Goal: Task Accomplishment & Management: Use online tool/utility

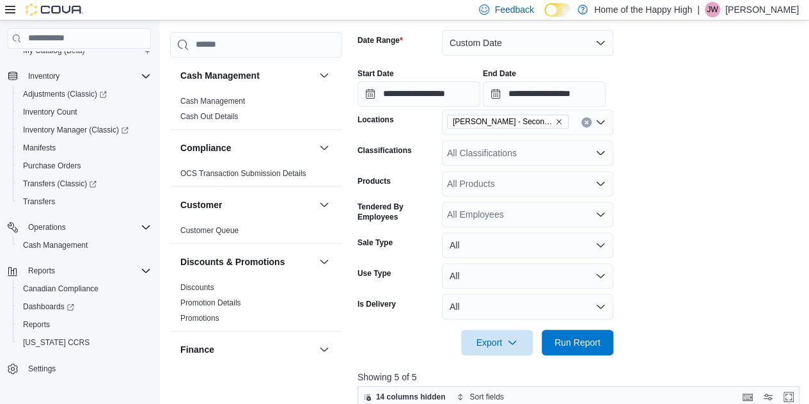
scroll to position [194, 0]
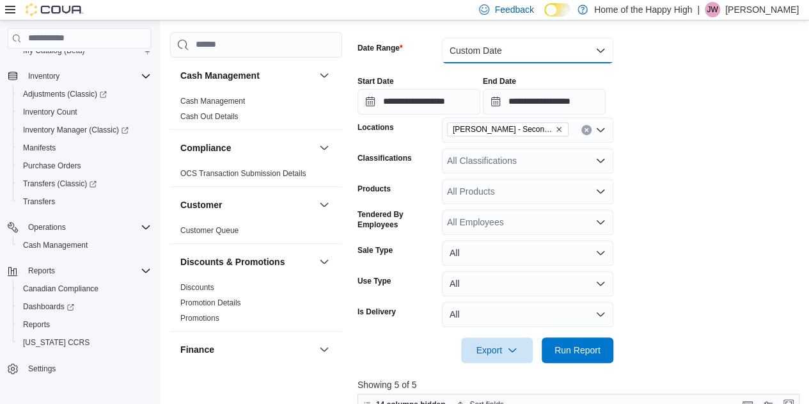
click at [478, 43] on button "Custom Date" at bounding box center [527, 51] width 171 height 26
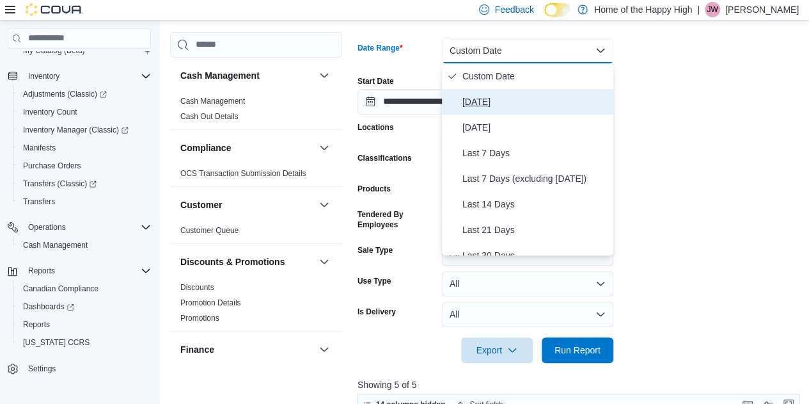
click at [482, 106] on span "[DATE]" at bounding box center [535, 101] width 146 height 15
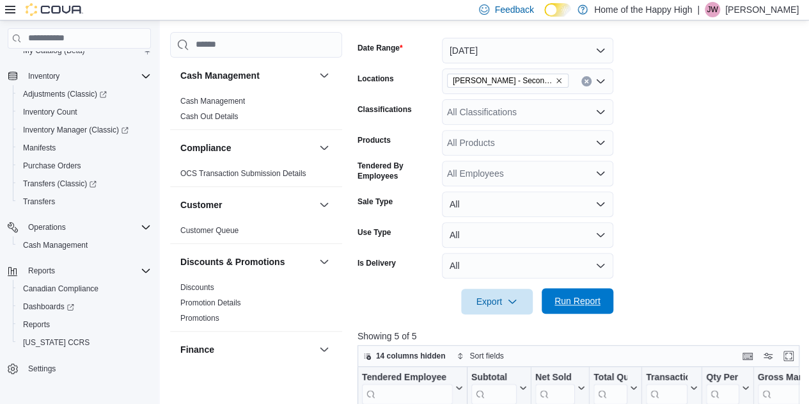
click at [596, 300] on span "Run Report" at bounding box center [577, 300] width 46 height 13
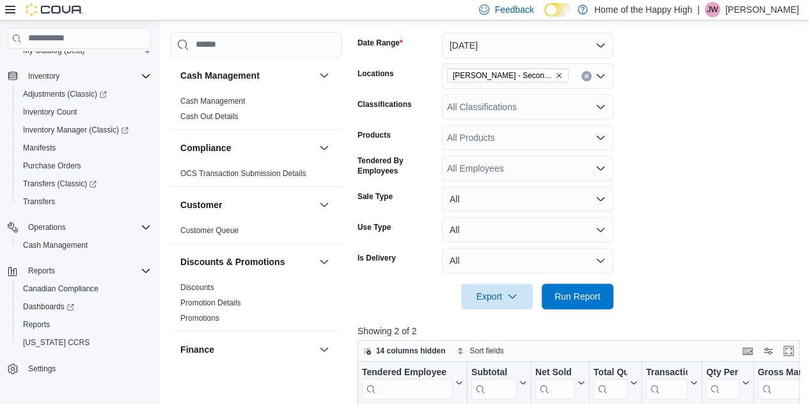
scroll to position [178, 0]
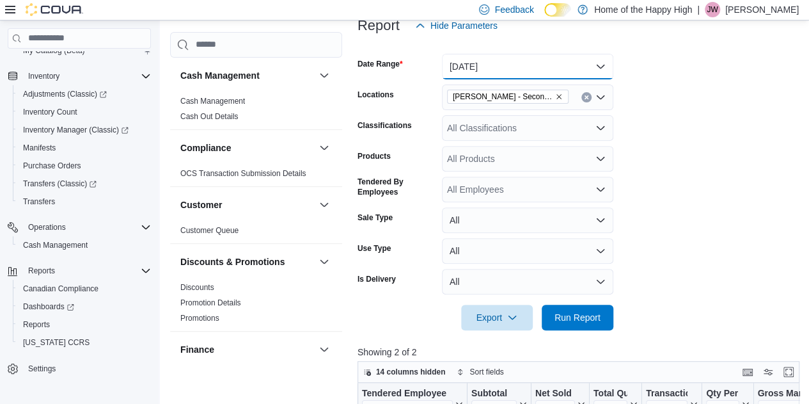
click at [469, 72] on button "[DATE]" at bounding box center [527, 67] width 171 height 26
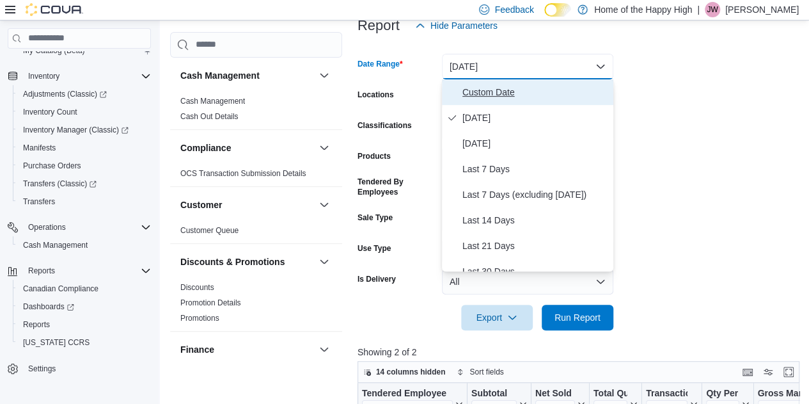
click at [482, 98] on span "Custom Date" at bounding box center [535, 91] width 146 height 15
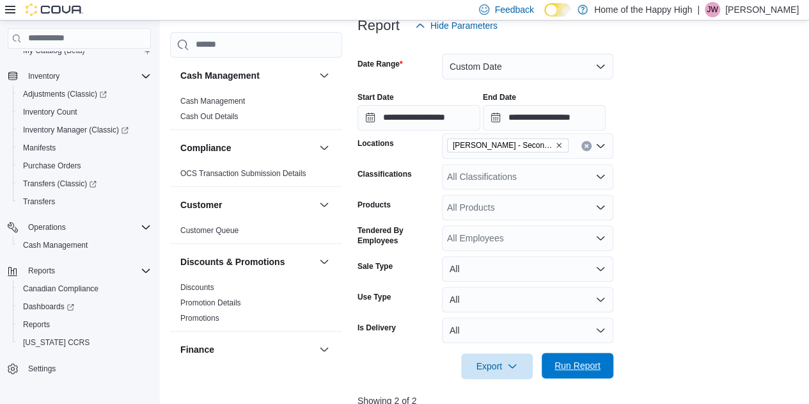
click at [586, 356] on span "Run Report" at bounding box center [577, 365] width 56 height 26
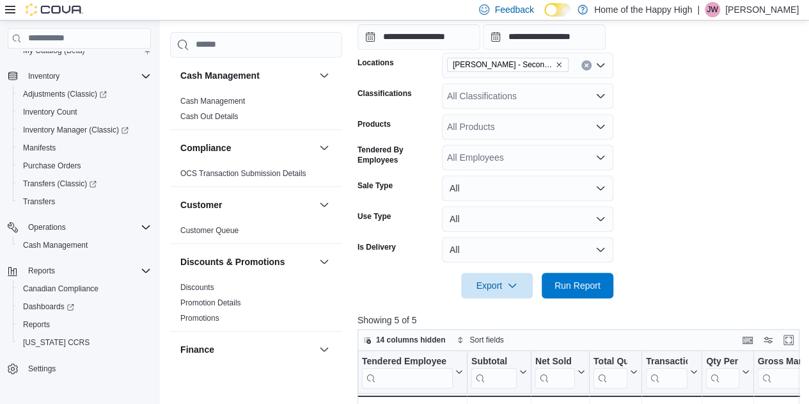
scroll to position [258, 0]
click at [494, 95] on div "All Classifications" at bounding box center [527, 97] width 171 height 26
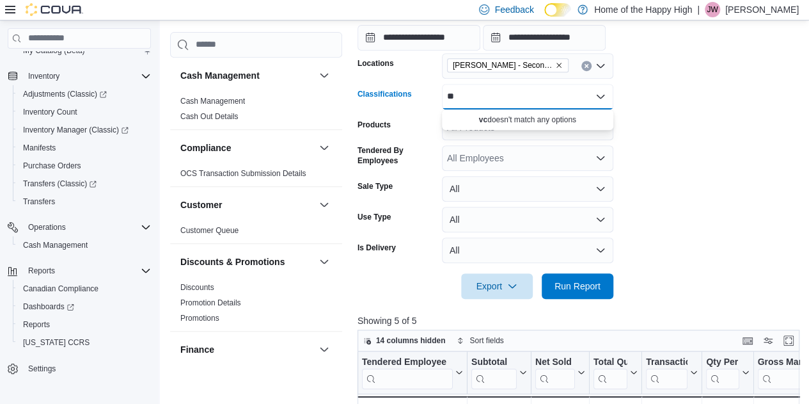
type input "*"
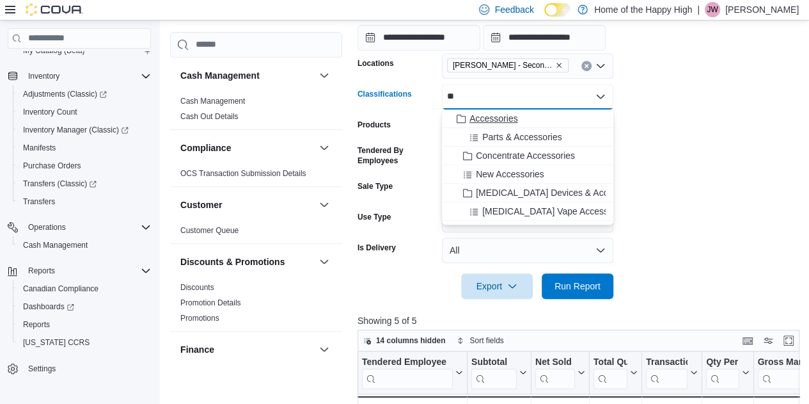
type input "**"
click at [480, 121] on span "Accessories" at bounding box center [493, 118] width 48 height 13
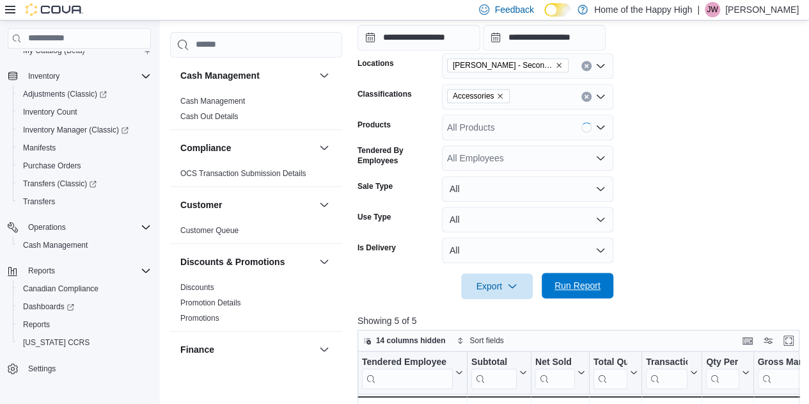
click at [592, 283] on span "Run Report" at bounding box center [577, 285] width 46 height 13
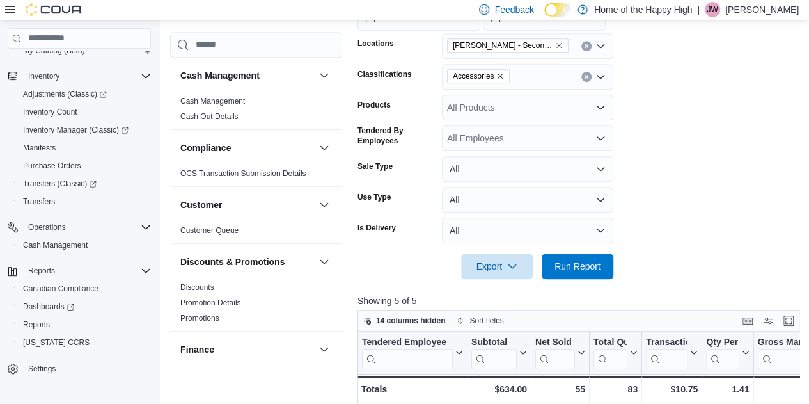
scroll to position [271, 0]
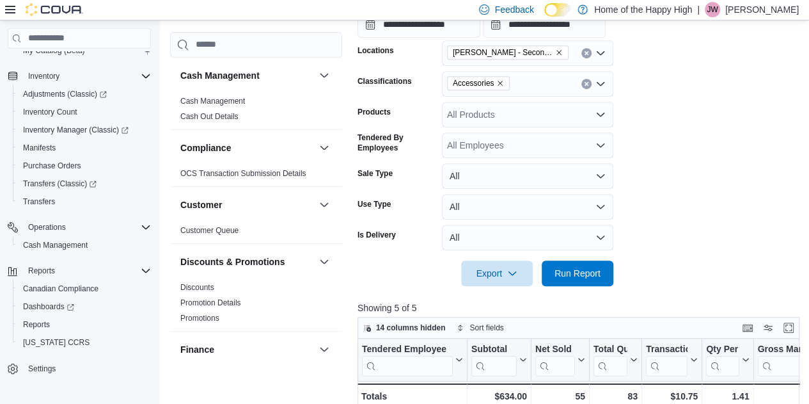
click at [585, 83] on icon "Clear input" at bounding box center [586, 83] width 5 height 5
click at [563, 269] on span "Run Report" at bounding box center [577, 272] width 46 height 13
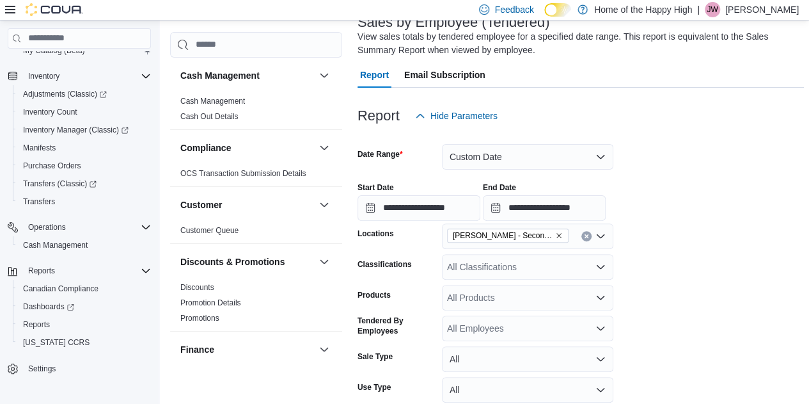
scroll to position [91, 0]
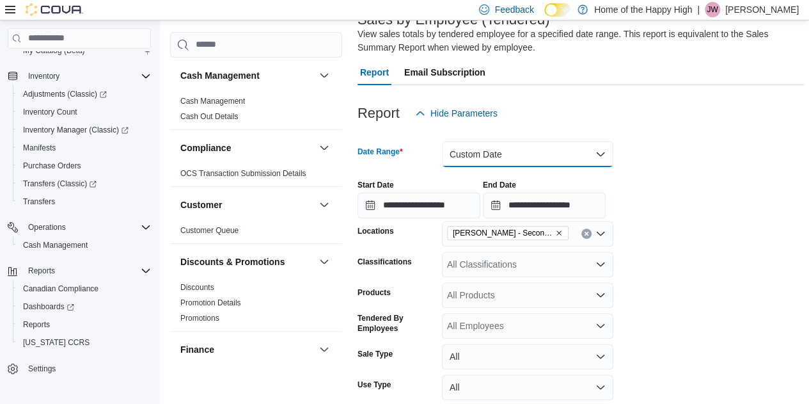
click at [518, 158] on button "Custom Date" at bounding box center [527, 154] width 171 height 26
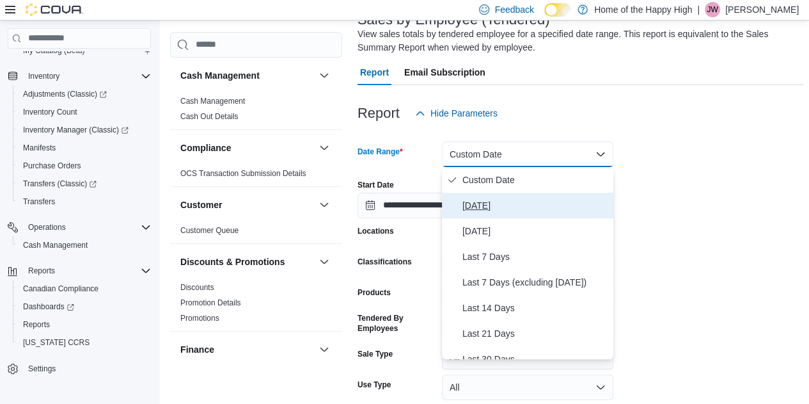
click at [490, 193] on button "[DATE]" at bounding box center [527, 206] width 171 height 26
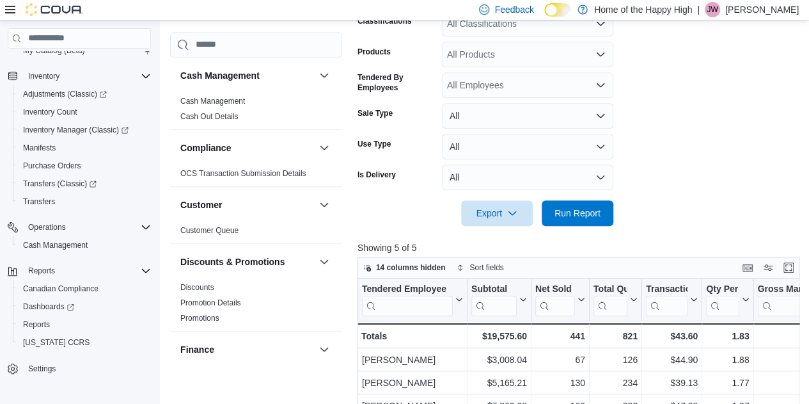
scroll to position [284, 0]
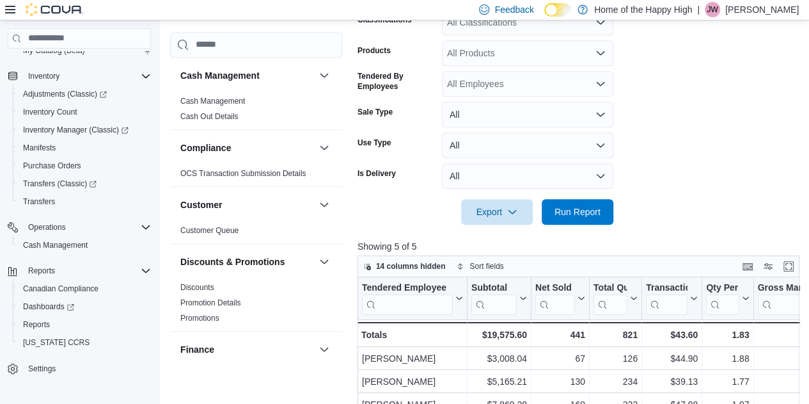
click at [602, 227] on div at bounding box center [581, 231] width 446 height 15
click at [588, 219] on span "Run Report" at bounding box center [577, 211] width 56 height 26
click at [579, 205] on span "Run Report" at bounding box center [577, 211] width 46 height 13
click at [765, 171] on form "Date Range [DATE] Locations [PERSON_NAME] - Second Ave - Prairie Records Classi…" at bounding box center [581, 79] width 446 height 292
click at [572, 221] on span "Run Report" at bounding box center [577, 211] width 56 height 26
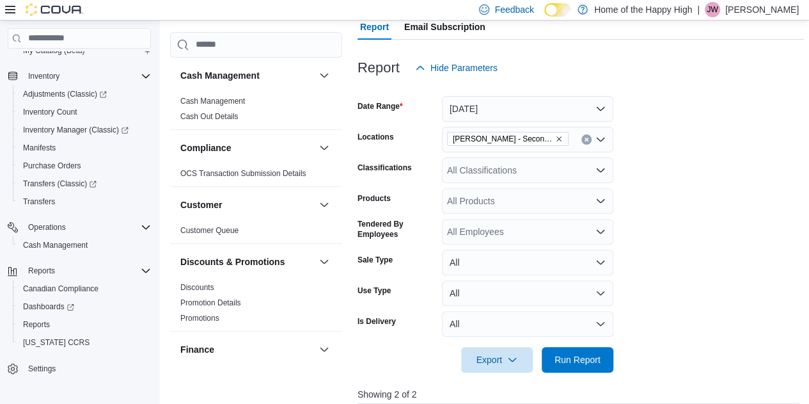
scroll to position [136, 0]
click at [588, 366] on span "Run Report" at bounding box center [577, 360] width 56 height 26
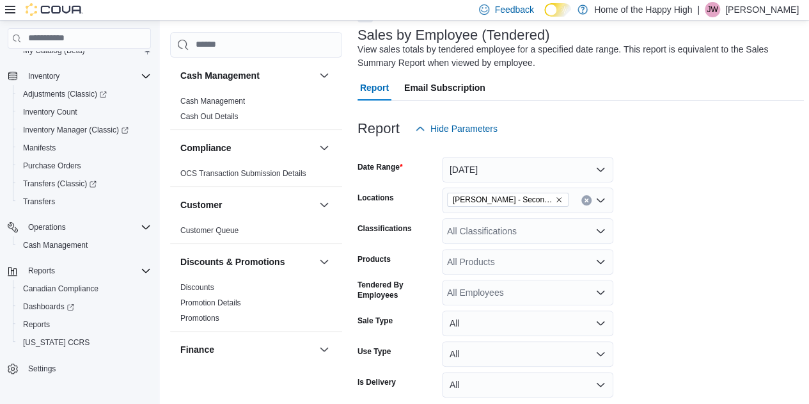
scroll to position [63, 0]
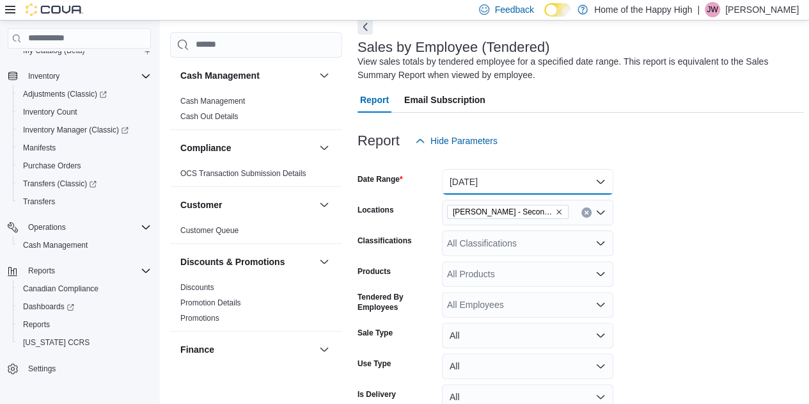
click at [535, 182] on button "[DATE]" at bounding box center [527, 182] width 171 height 26
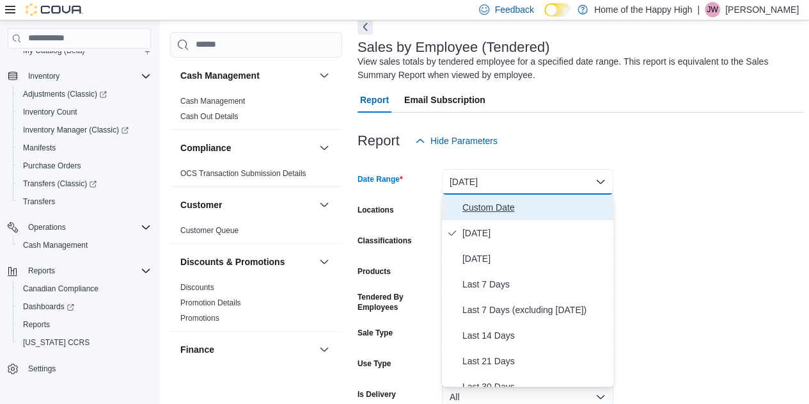
click at [499, 196] on button "Custom Date" at bounding box center [527, 207] width 171 height 26
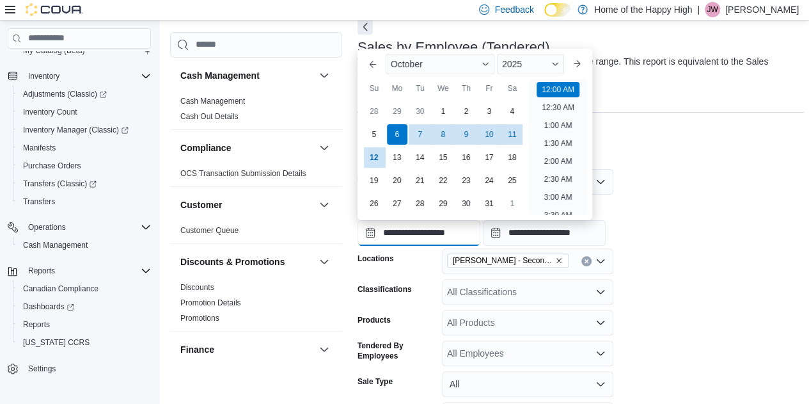
click at [404, 230] on input "**********" at bounding box center [419, 233] width 123 height 26
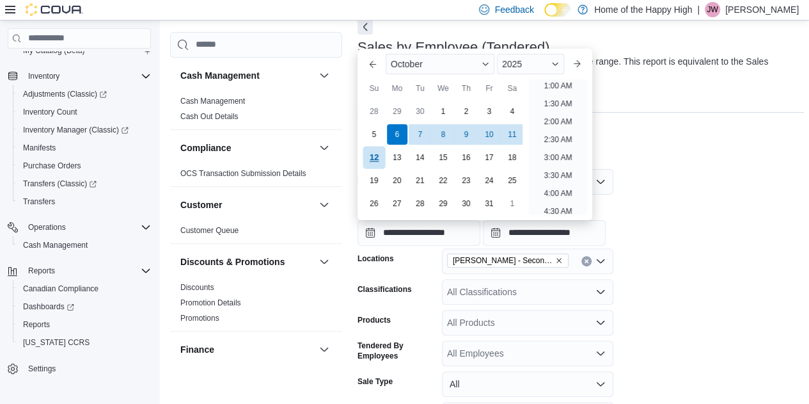
click at [372, 157] on div "12" at bounding box center [374, 157] width 22 height 22
type input "**********"
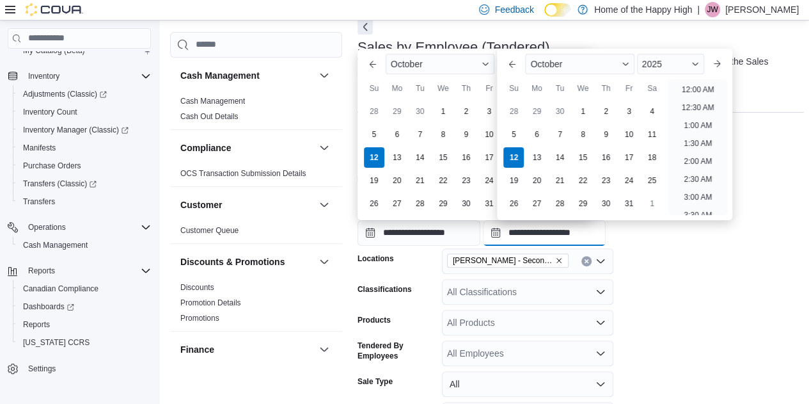
click at [567, 233] on input "**********" at bounding box center [544, 233] width 123 height 26
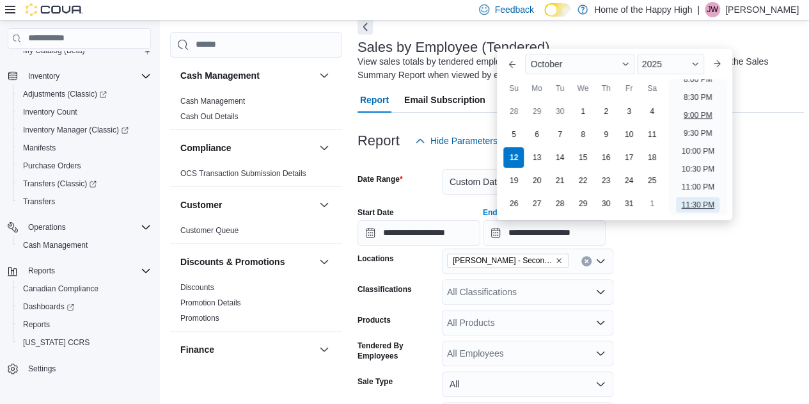
click at [702, 116] on li "9:00 PM" at bounding box center [698, 114] width 39 height 15
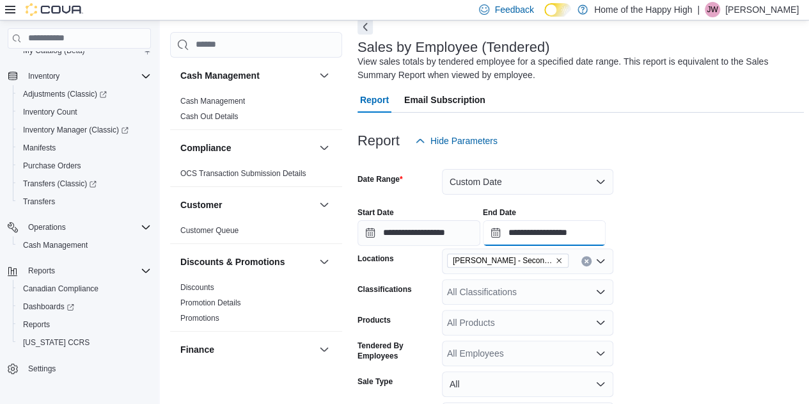
click at [585, 242] on input "**********" at bounding box center [544, 233] width 123 height 26
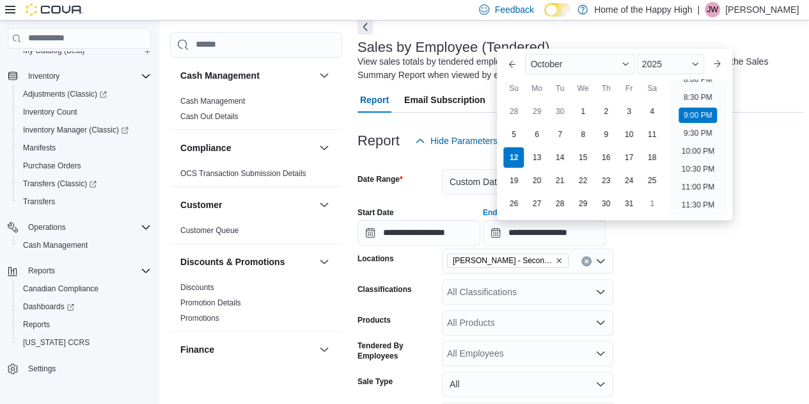
click at [697, 86] on li "8:00 PM" at bounding box center [698, 79] width 39 height 15
type input "**********"
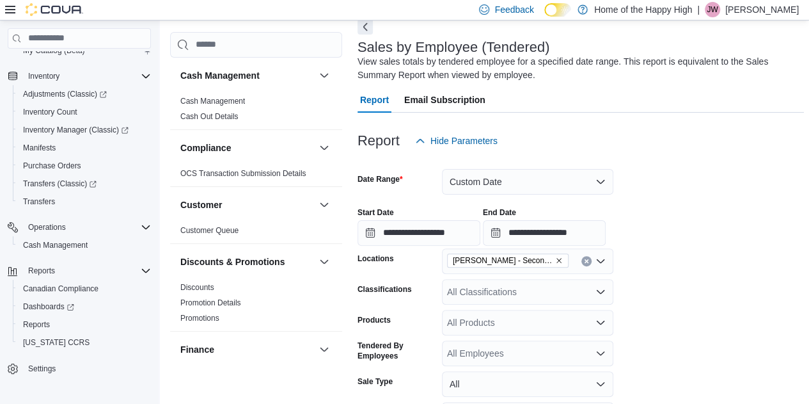
click at [697, 87] on div "Report Email Subscription" at bounding box center [581, 100] width 446 height 26
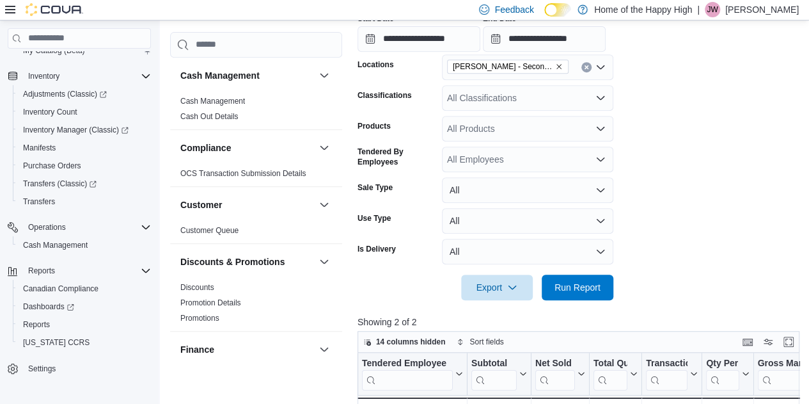
scroll to position [265, 0]
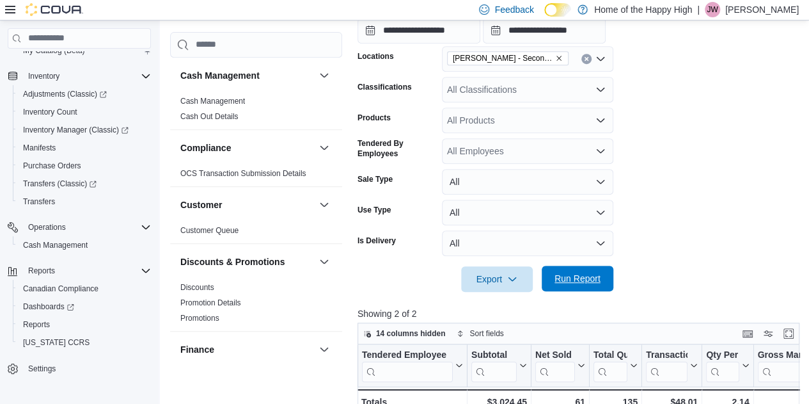
click at [572, 278] on span "Run Report" at bounding box center [577, 278] width 46 height 13
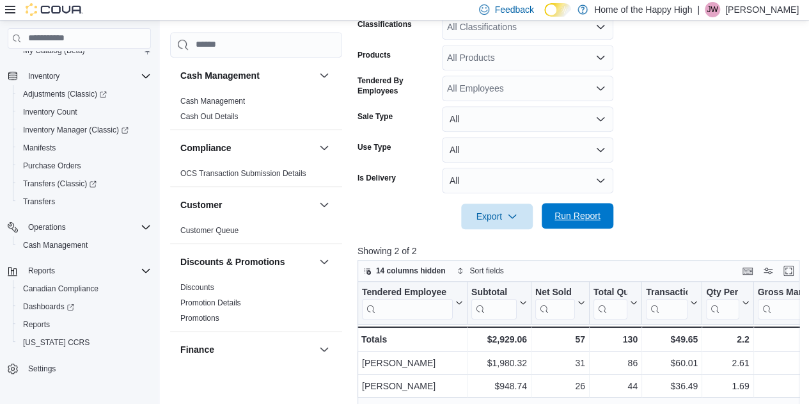
click at [566, 219] on span "Run Report" at bounding box center [577, 215] width 46 height 13
click at [670, 189] on form "**********" at bounding box center [581, 59] width 446 height 340
click at [456, 35] on div "All Classifications" at bounding box center [527, 27] width 171 height 26
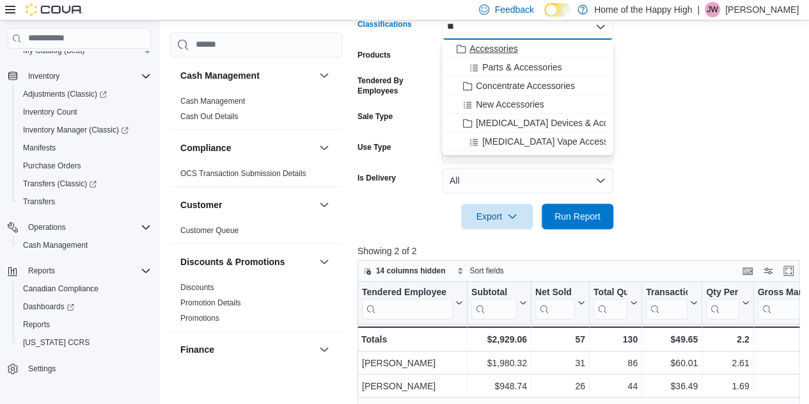
type input "**"
click at [471, 56] on button "Accessories" at bounding box center [527, 49] width 171 height 19
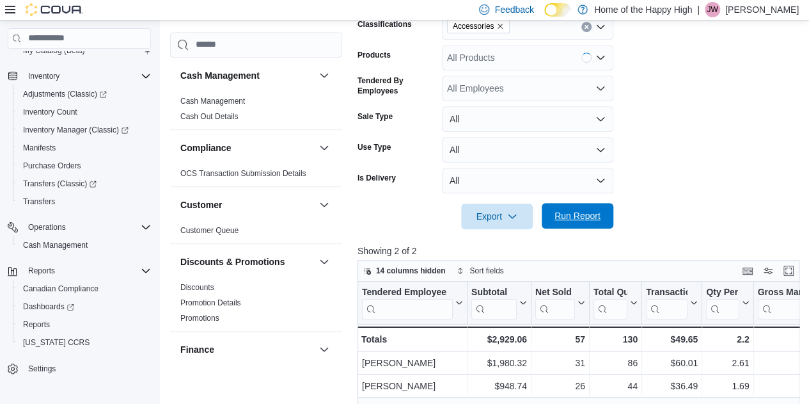
click at [568, 212] on span "Run Report" at bounding box center [577, 215] width 46 height 13
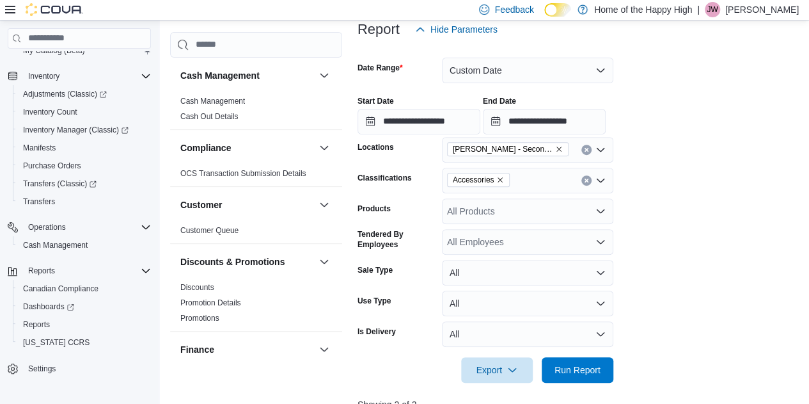
scroll to position [152, 0]
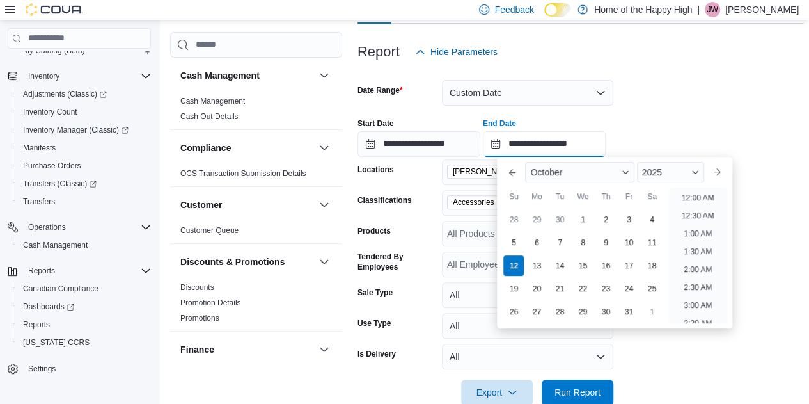
click at [570, 152] on input "**********" at bounding box center [544, 144] width 123 height 26
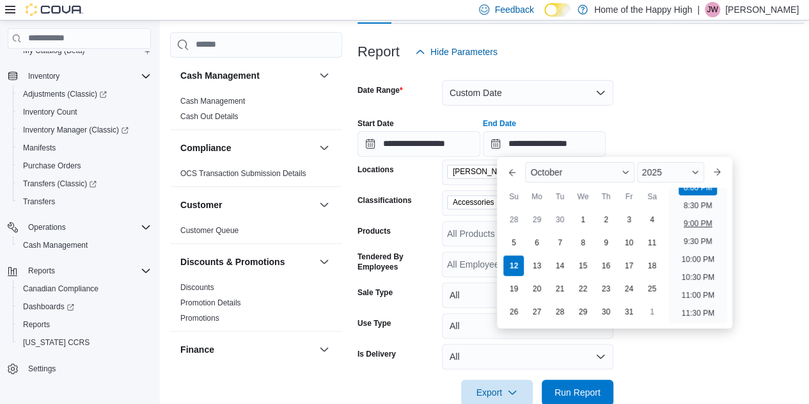
click at [706, 221] on li "9:00 PM" at bounding box center [698, 223] width 39 height 15
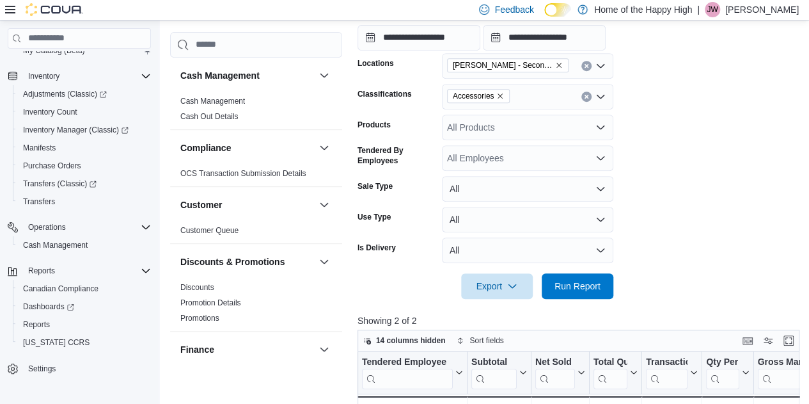
scroll to position [260, 0]
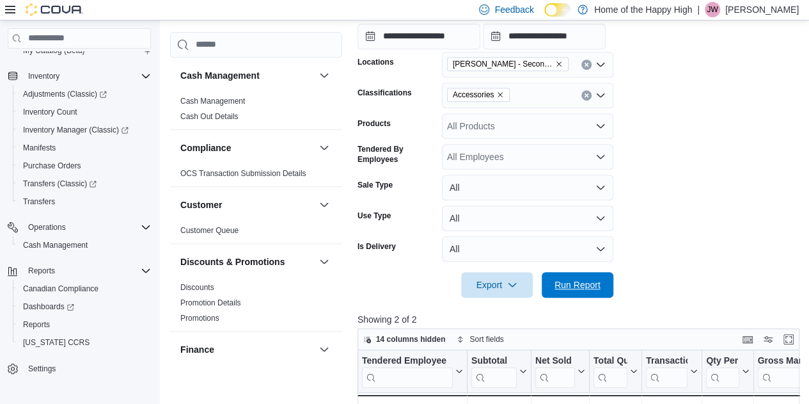
click at [597, 290] on span "Run Report" at bounding box center [577, 284] width 46 height 13
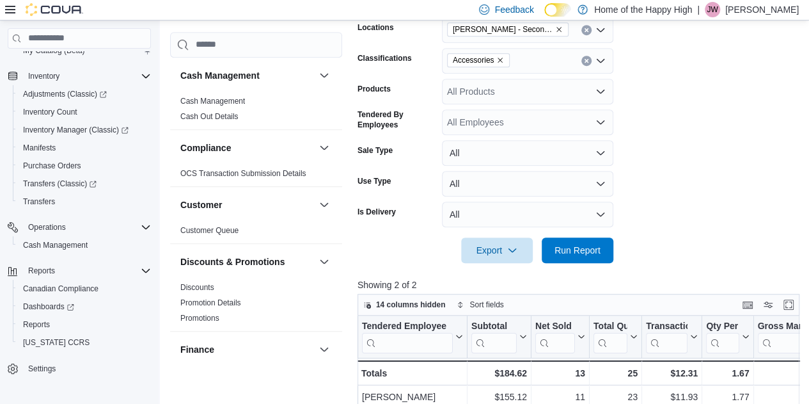
scroll to position [275, 0]
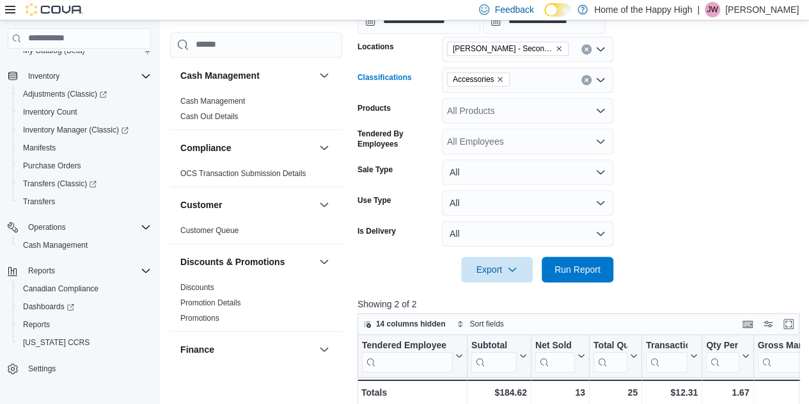
click at [586, 82] on button "Clear input" at bounding box center [586, 80] width 10 height 10
click at [573, 267] on span "Run Report" at bounding box center [577, 268] width 46 height 13
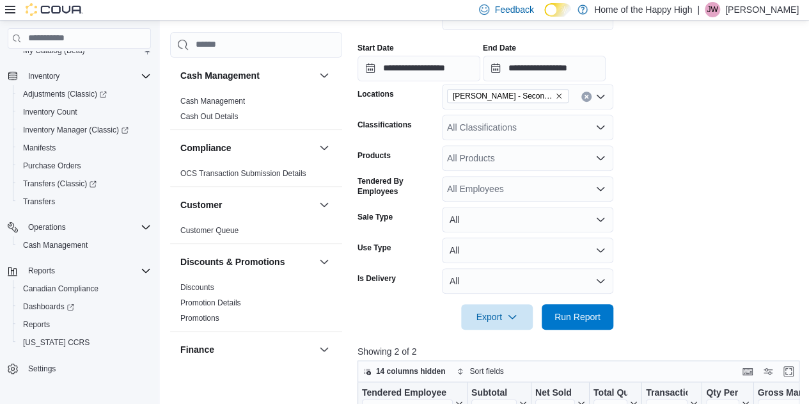
scroll to position [227, 0]
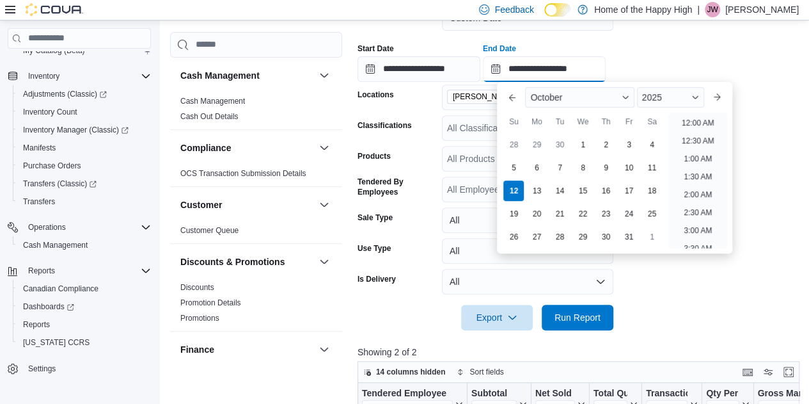
click at [577, 77] on input "**********" at bounding box center [544, 69] width 123 height 26
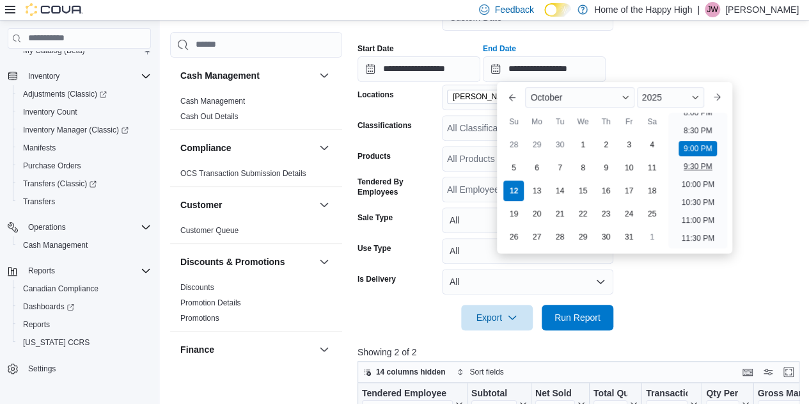
click at [698, 171] on li "9:30 PM" at bounding box center [698, 166] width 39 height 15
type input "**********"
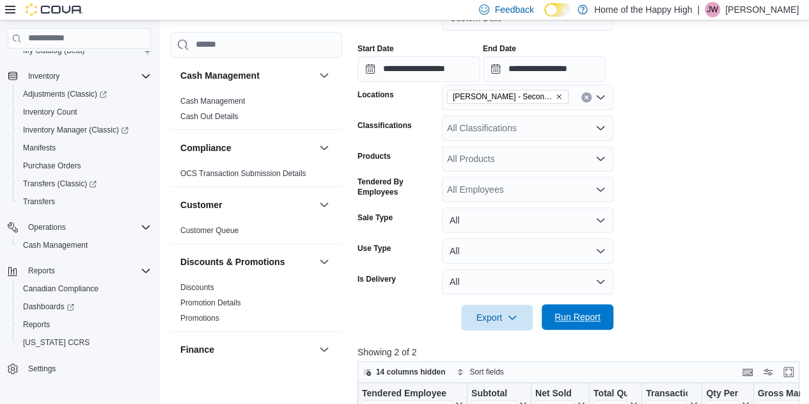
click at [563, 318] on span "Run Report" at bounding box center [577, 316] width 46 height 13
click at [591, 314] on span "Run Report" at bounding box center [577, 316] width 46 height 13
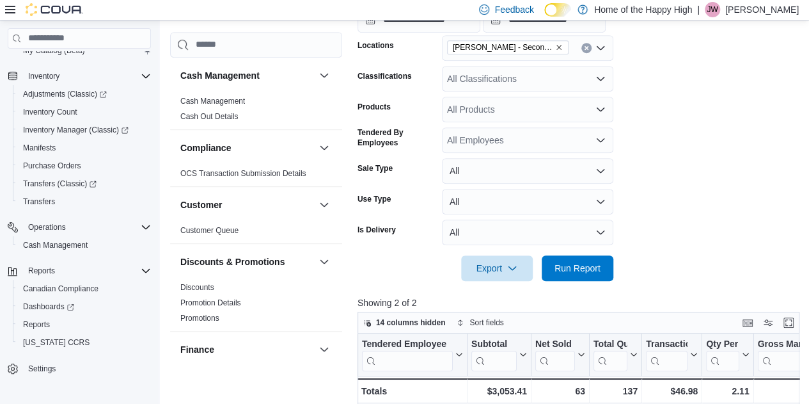
click at [755, 176] on form "**********" at bounding box center [581, 111] width 446 height 340
drag, startPoint x: 755, startPoint y: 176, endPoint x: 818, endPoint y: 182, distance: 63.6
click at [597, 259] on span "Run Report" at bounding box center [577, 268] width 56 height 26
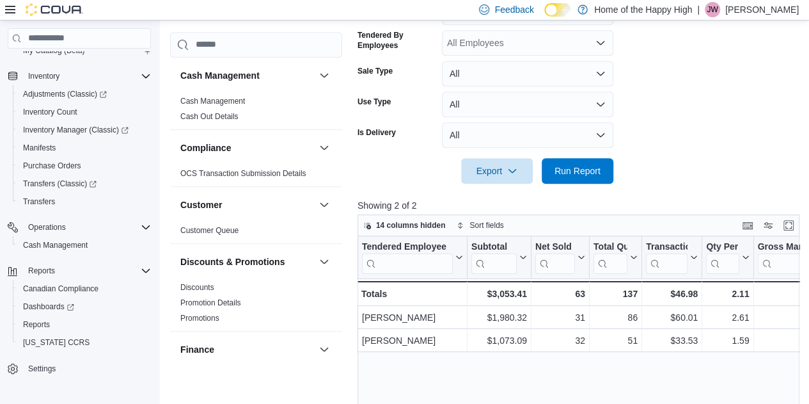
scroll to position [377, 0]
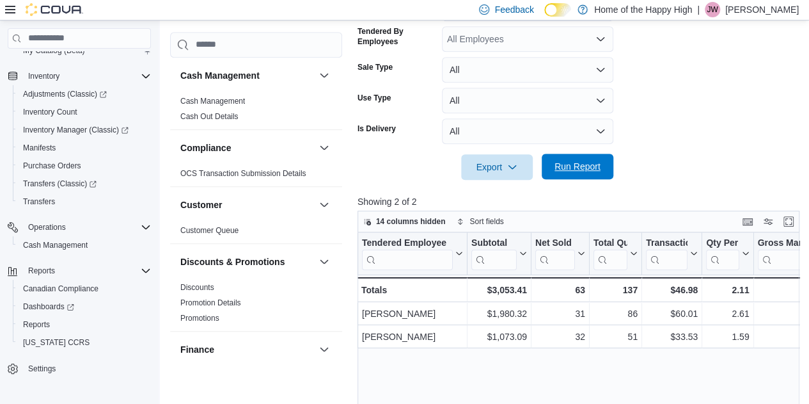
click at [595, 175] on span "Run Report" at bounding box center [577, 166] width 56 height 26
click at [602, 174] on span "Run Report" at bounding box center [577, 166] width 56 height 26
